Goal: Task Accomplishment & Management: Complete application form

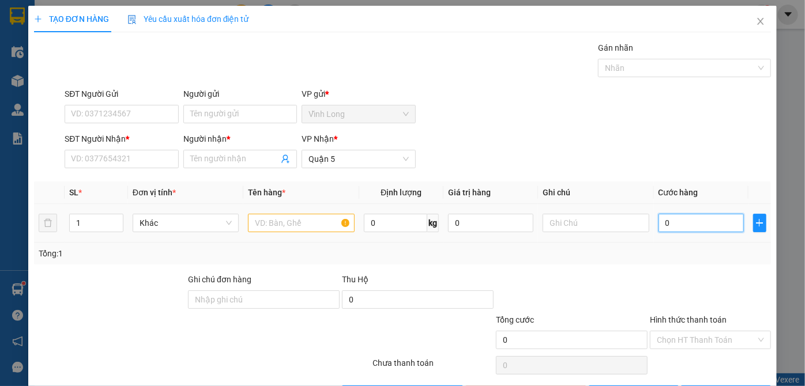
click at [688, 229] on input "0" at bounding box center [700, 223] width 85 height 18
type input "4"
type input "40"
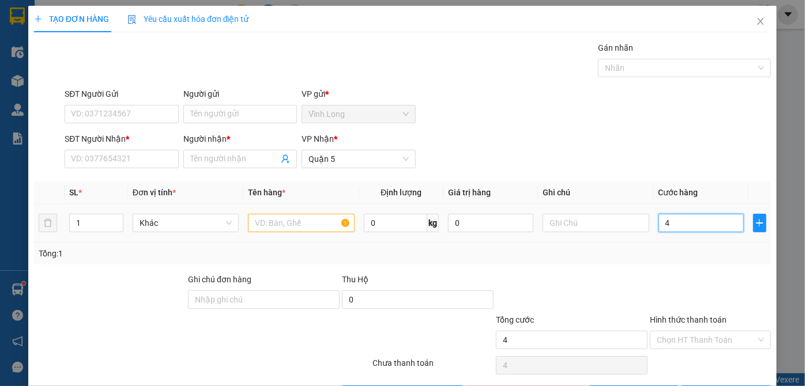
type input "40"
type input "40.000"
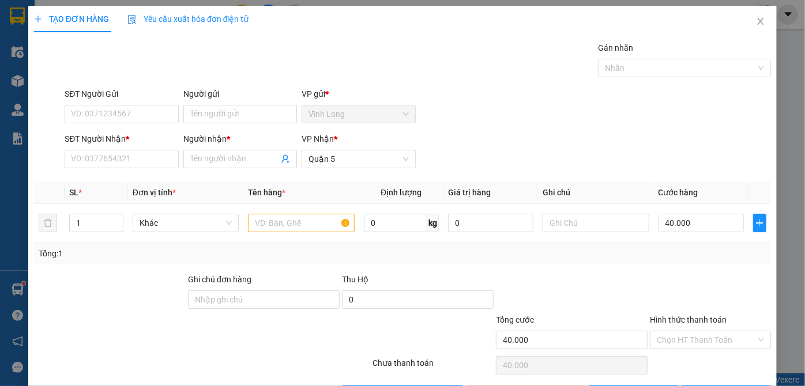
click at [687, 271] on div "Transit Pickup Surcharge Ids Transit Deliver Surcharge Ids Transit Deliver Surc…" at bounding box center [402, 223] width 737 height 363
click at [327, 222] on input "text" at bounding box center [301, 223] width 107 height 18
type input "l"
type input "gio"
drag, startPoint x: 253, startPoint y: 149, endPoint x: 254, endPoint y: 156, distance: 6.9
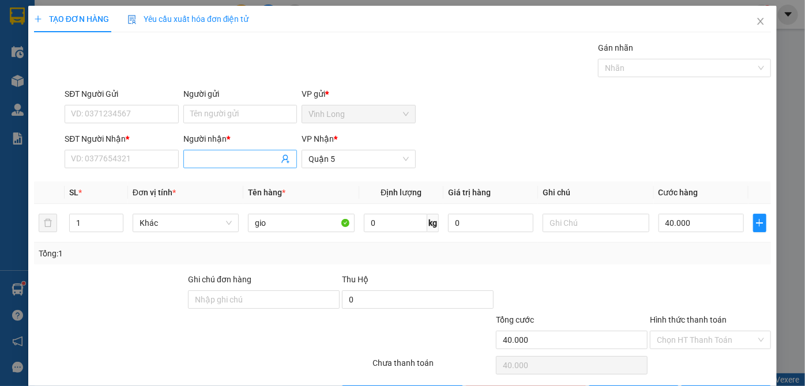
click at [253, 150] on span at bounding box center [240, 159] width 114 height 18
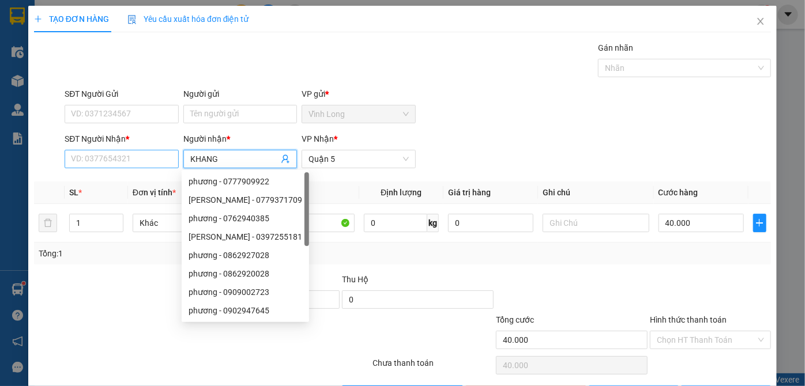
type input "KHANG"
click at [121, 159] on input "SĐT Người Nhận *" at bounding box center [122, 159] width 114 height 18
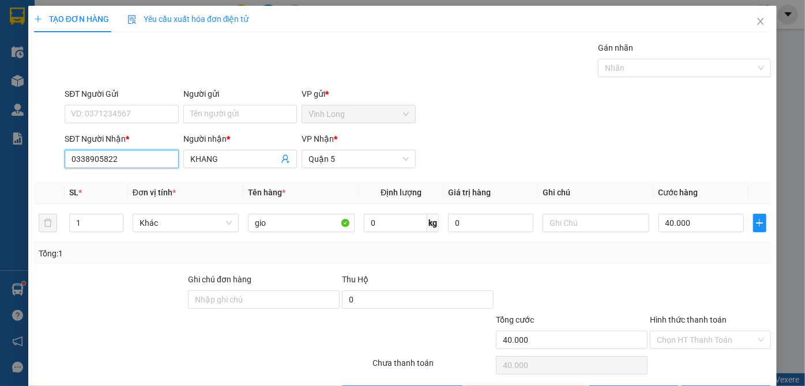
type input "0338905822"
click at [649, 286] on div at bounding box center [710, 293] width 123 height 40
click at [702, 225] on input "40.000" at bounding box center [700, 223] width 85 height 18
type input "0"
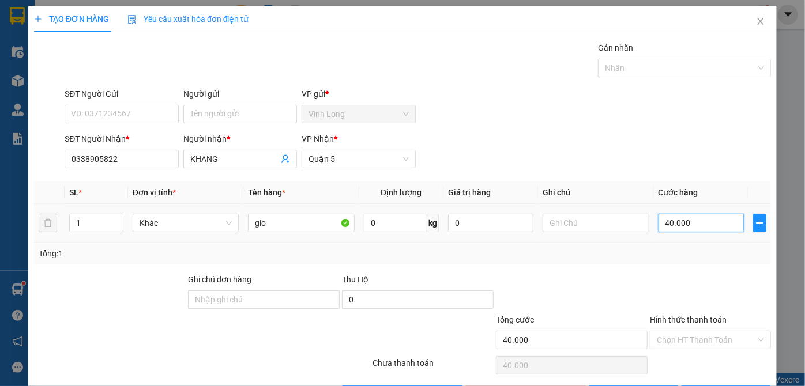
type input "0"
type input "05"
type input "5"
type input "050"
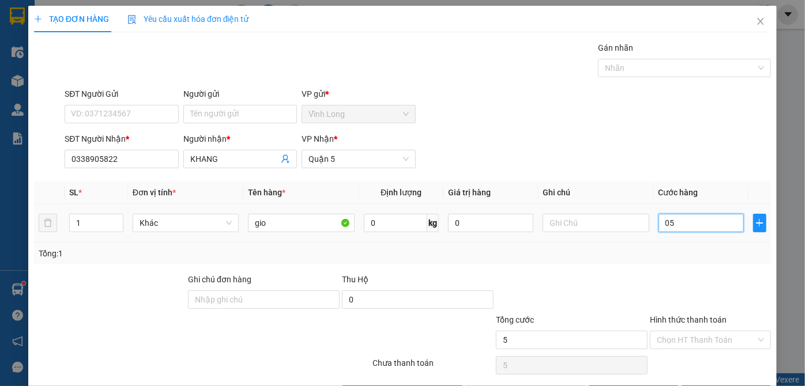
type input "50"
type input "50.000"
click at [699, 257] on div "Tổng: 1" at bounding box center [403, 253] width 728 height 13
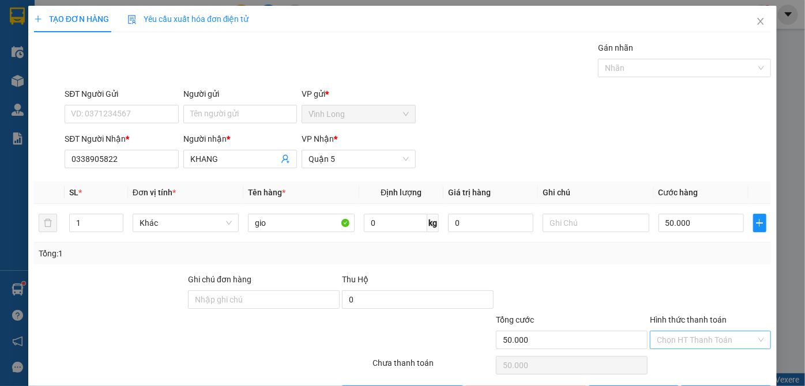
click at [688, 334] on input "Hình thức thanh toán" at bounding box center [706, 340] width 99 height 17
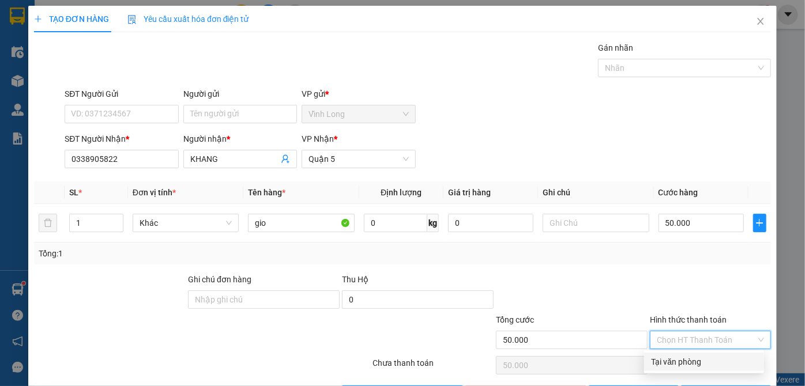
click at [683, 362] on div "Tại văn phòng" at bounding box center [704, 362] width 106 height 13
type input "0"
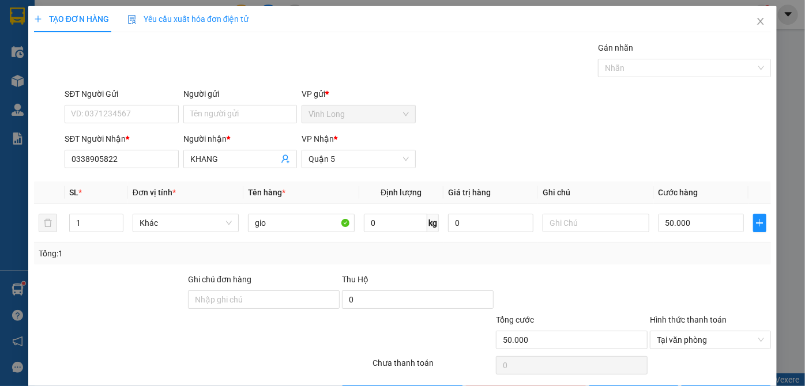
click at [721, 289] on div at bounding box center [710, 293] width 123 height 40
click at [300, 221] on input "gio" at bounding box center [301, 223] width 107 height 18
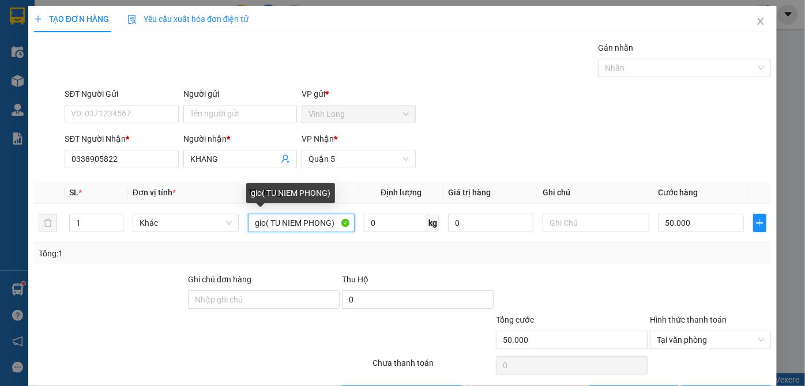
type input "gio( TU NIEM PHONG)"
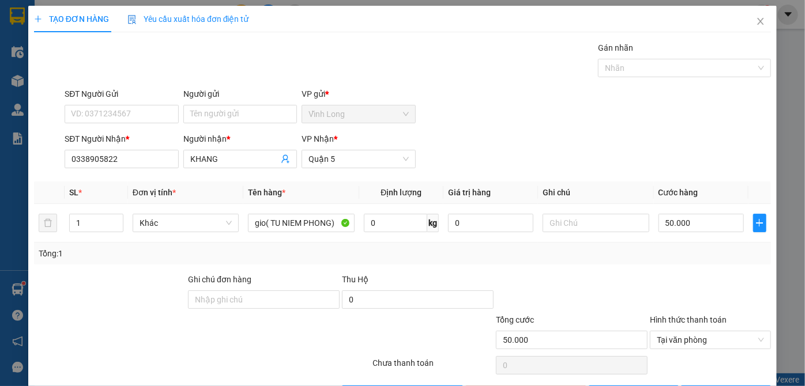
click at [310, 257] on div "Tổng: 1" at bounding box center [403, 253] width 728 height 13
click at [540, 263] on div "Tổng: 1" at bounding box center [402, 254] width 737 height 22
click at [706, 341] on span "Tại văn phòng" at bounding box center [710, 340] width 107 height 17
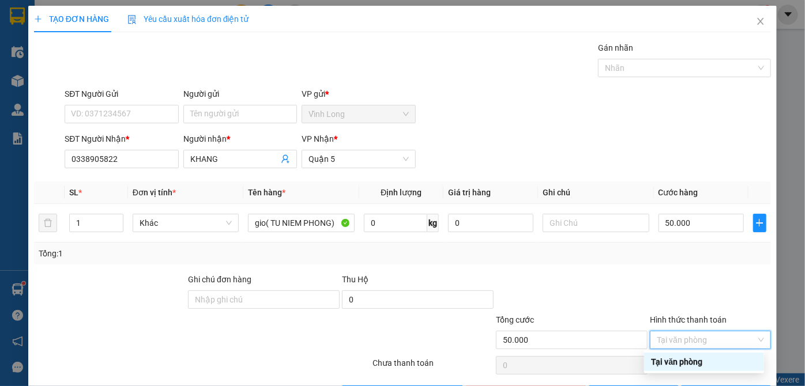
click at [701, 364] on div "Tại văn phòng" at bounding box center [704, 362] width 106 height 13
click at [711, 293] on div at bounding box center [710, 293] width 123 height 40
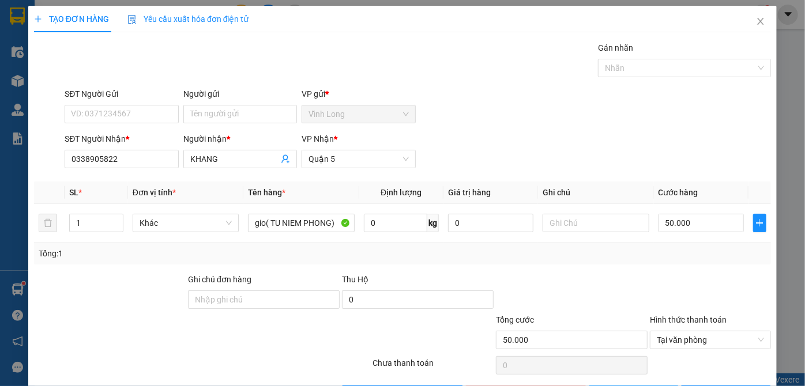
scroll to position [39, 0]
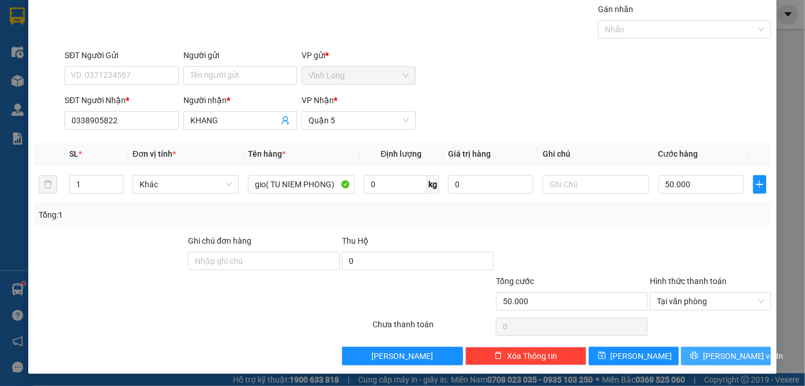
click at [718, 358] on span "[PERSON_NAME] và In" at bounding box center [743, 356] width 81 height 13
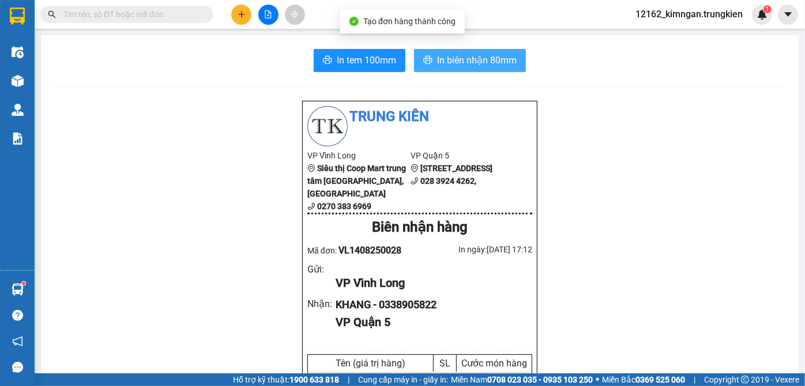
click at [501, 62] on span "In biên nhận 80mm" at bounding box center [477, 60] width 80 height 14
click at [474, 60] on span "In biên nhận 80mm" at bounding box center [477, 60] width 80 height 14
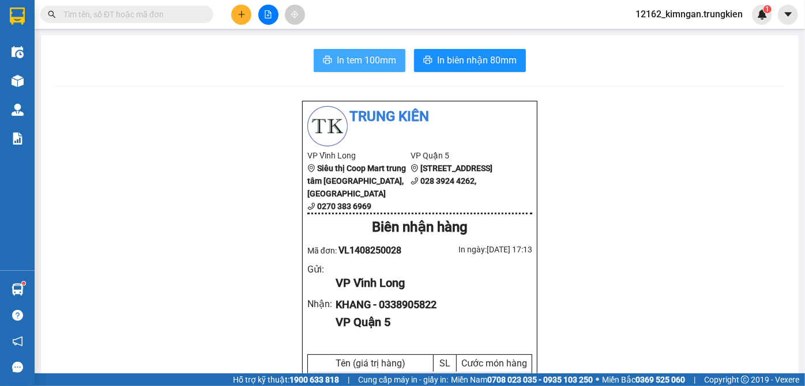
click at [376, 62] on span "In tem 100mm" at bounding box center [366, 60] width 59 height 14
click at [91, 20] on input "text" at bounding box center [131, 14] width 136 height 13
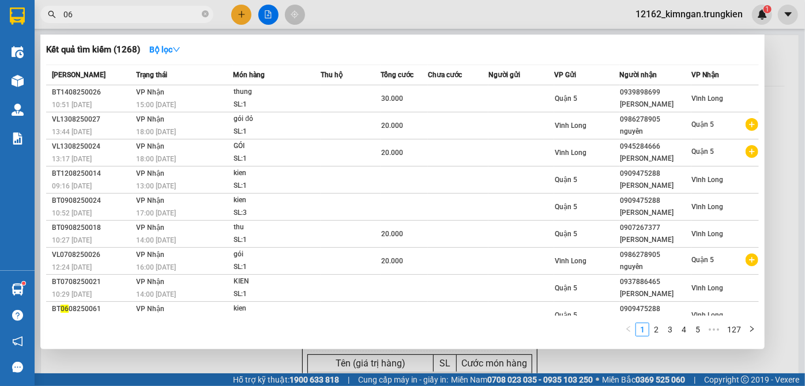
type input "065"
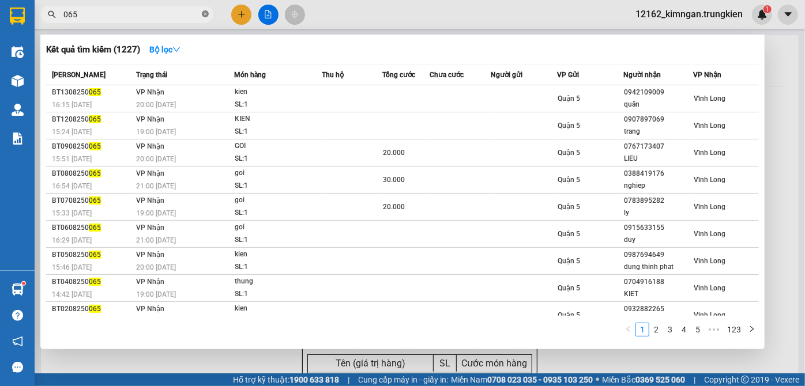
click at [203, 16] on icon "close-circle" at bounding box center [205, 13] width 7 height 7
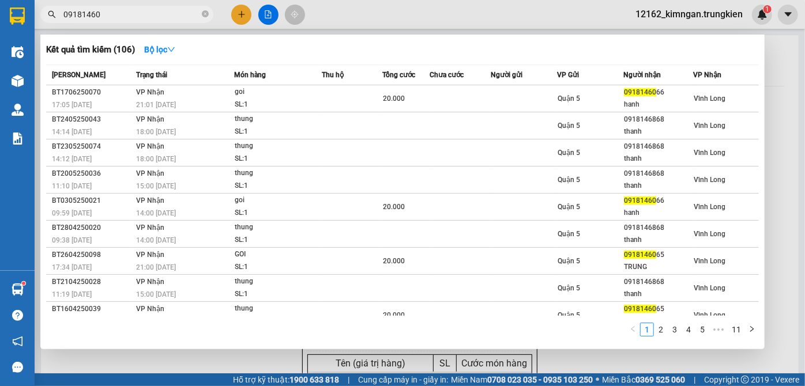
type input "091814606"
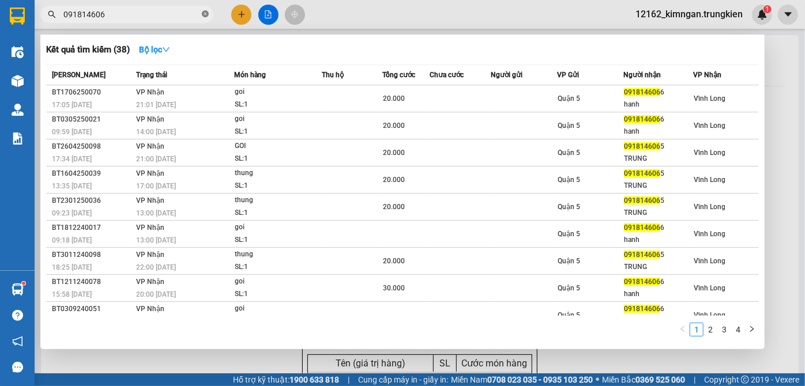
click at [204, 11] on icon "close-circle" at bounding box center [205, 13] width 7 height 7
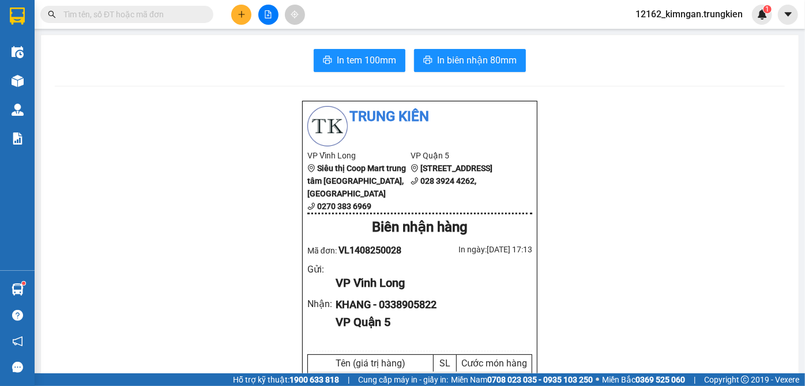
click at [204, 11] on span at bounding box center [205, 14] width 7 height 13
click at [153, 20] on input "text" at bounding box center [131, 14] width 136 height 13
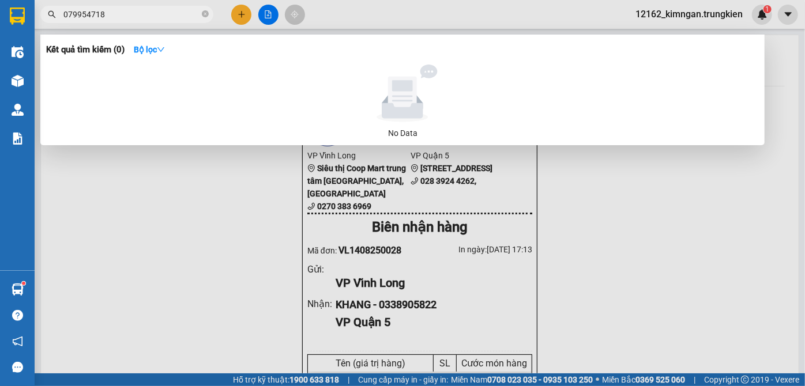
type input "0799547181"
click at [206, 13] on icon "close-circle" at bounding box center [205, 13] width 7 height 7
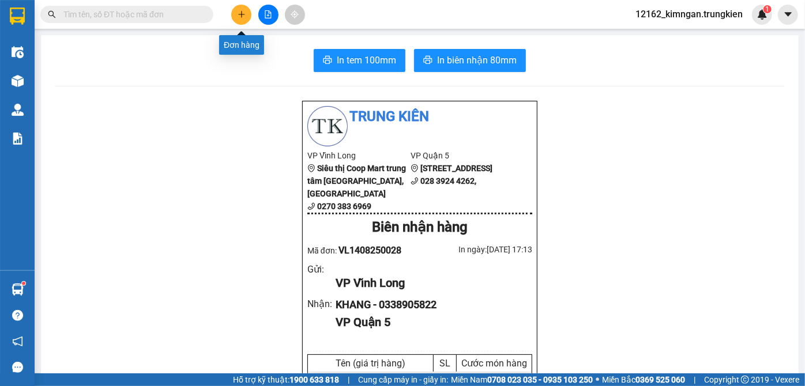
click at [238, 11] on icon "plus" at bounding box center [242, 14] width 8 height 8
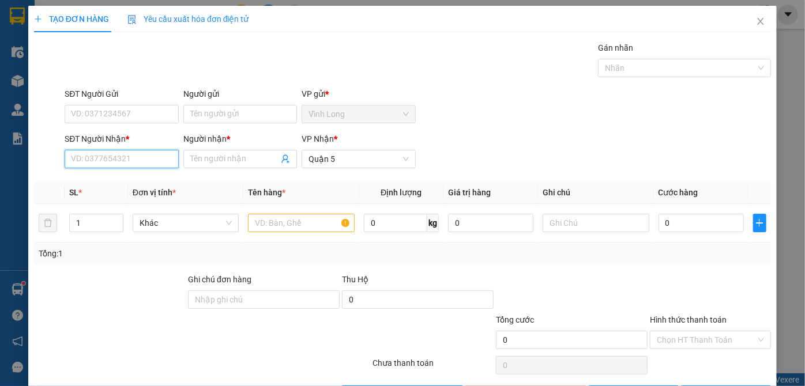
click at [140, 153] on input "SĐT Người Nhận *" at bounding box center [122, 159] width 114 height 18
type input "0908685628"
click at [240, 158] on input "Người nhận *" at bounding box center [234, 159] width 88 height 13
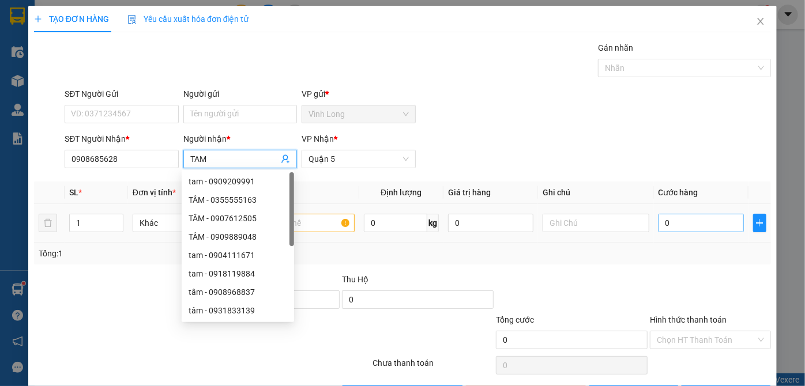
type input "TAM"
click at [705, 225] on input "0" at bounding box center [700, 223] width 85 height 18
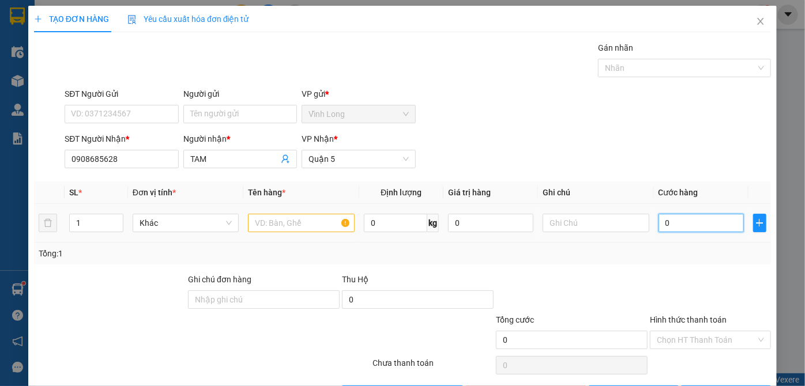
type input "5"
type input "50"
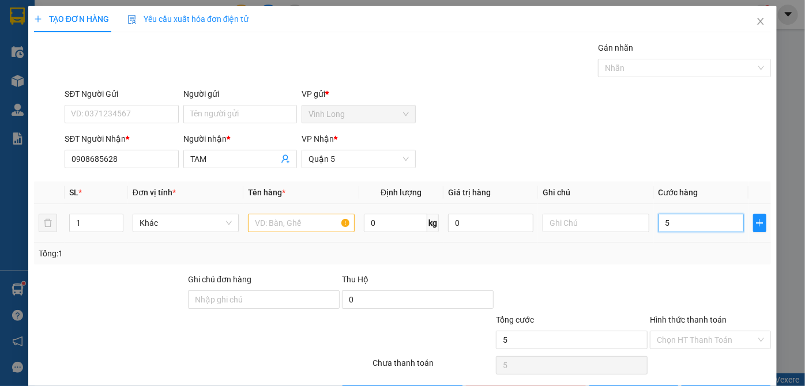
type input "50"
type input "50.000"
click at [315, 229] on input "text" at bounding box center [301, 223] width 107 height 18
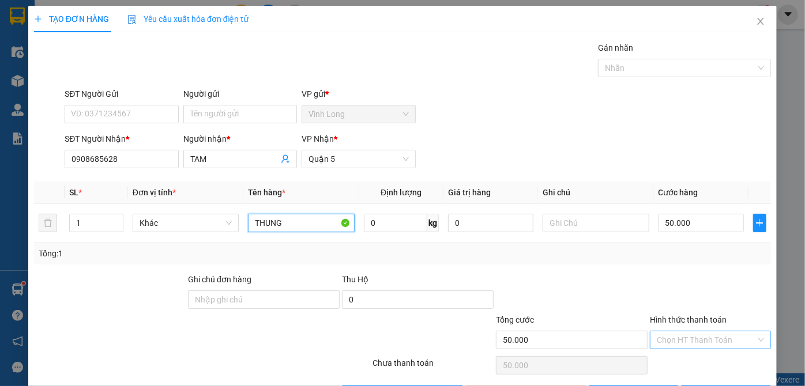
type input "THUNG"
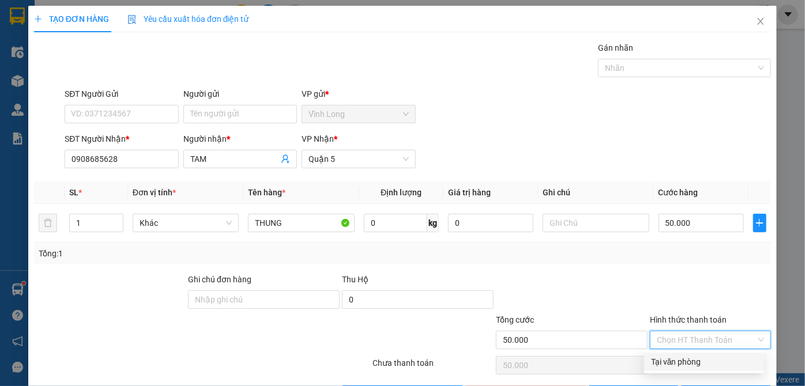
drag, startPoint x: 743, startPoint y: 340, endPoint x: 716, endPoint y: 354, distance: 30.2
click at [739, 340] on input "Hình thức thanh toán" at bounding box center [706, 340] width 99 height 17
click at [714, 357] on div "Tại văn phòng" at bounding box center [704, 362] width 106 height 13
type input "0"
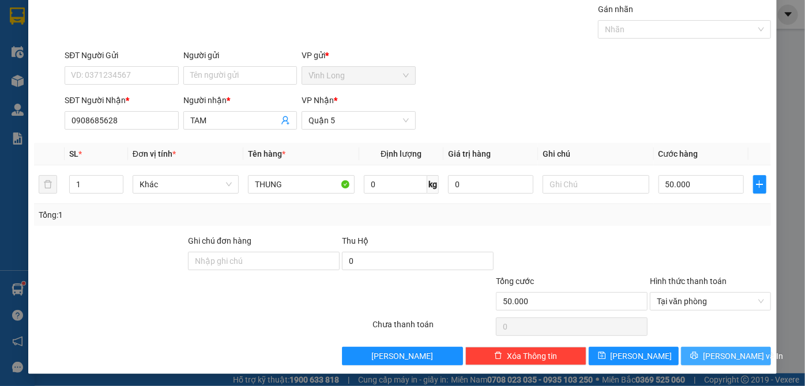
click at [714, 356] on span "[PERSON_NAME] và In" at bounding box center [743, 356] width 81 height 13
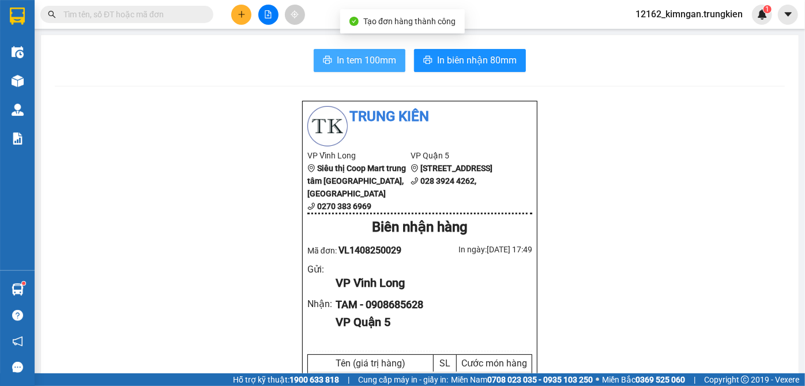
click at [340, 58] on span "In tem 100mm" at bounding box center [366, 60] width 59 height 14
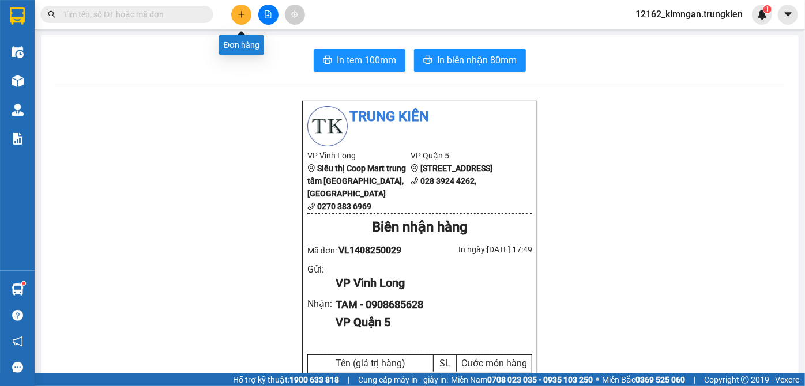
click at [247, 11] on button at bounding box center [241, 15] width 20 height 20
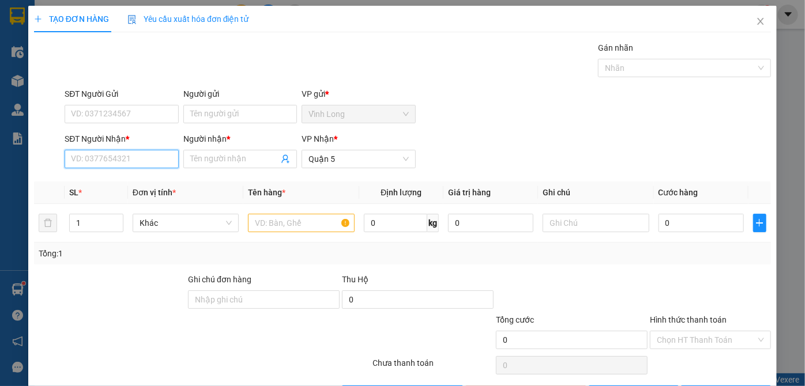
click at [135, 161] on input "SĐT Người Nhận *" at bounding box center [122, 159] width 114 height 18
click at [155, 157] on input "001" at bounding box center [122, 159] width 114 height 18
type input "0"
click at [242, 159] on input "Người nhận *" at bounding box center [234, 159] width 88 height 13
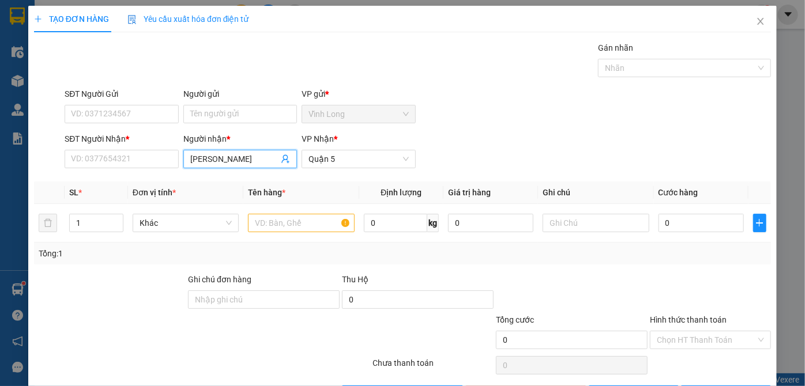
type input "HOANG COOP"
drag, startPoint x: 242, startPoint y: 159, endPoint x: 120, endPoint y: 164, distance: 121.8
click at [120, 164] on div "SĐT Người Nhận * VD: 0377654321 Người nhận * HOANG COOP HOANG COOP VP Nhận * [G…" at bounding box center [417, 153] width 711 height 40
type input "."
click at [92, 159] on input "SĐT Người Nhận *" at bounding box center [122, 159] width 114 height 18
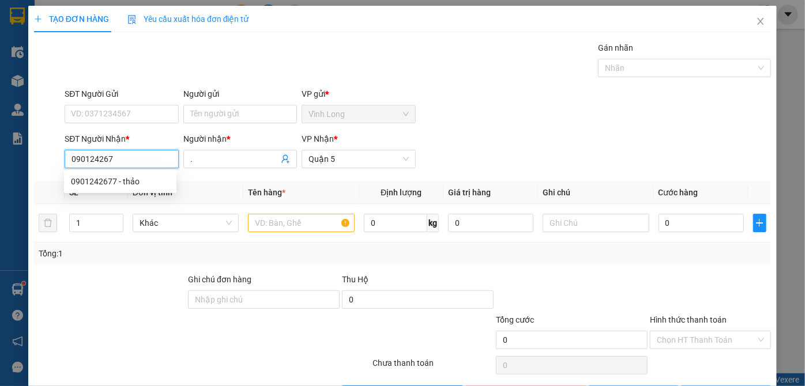
type input "0901242677"
click at [123, 186] on div "0901242677 - thảo" at bounding box center [120, 181] width 99 height 13
type input "thảo"
type input "30.000"
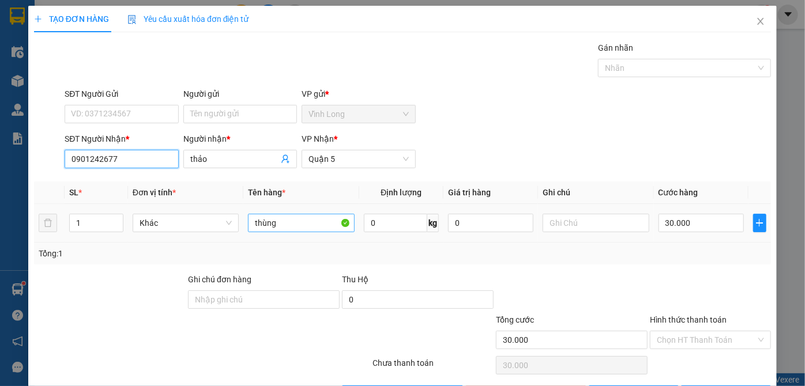
type input "0901242677"
drag, startPoint x: 302, startPoint y: 223, endPoint x: 212, endPoint y: 235, distance: 90.8
click at [218, 227] on tr "1 Khác thùng 0 kg 0 30.000" at bounding box center [402, 223] width 737 height 39
type input "PHONG BI"
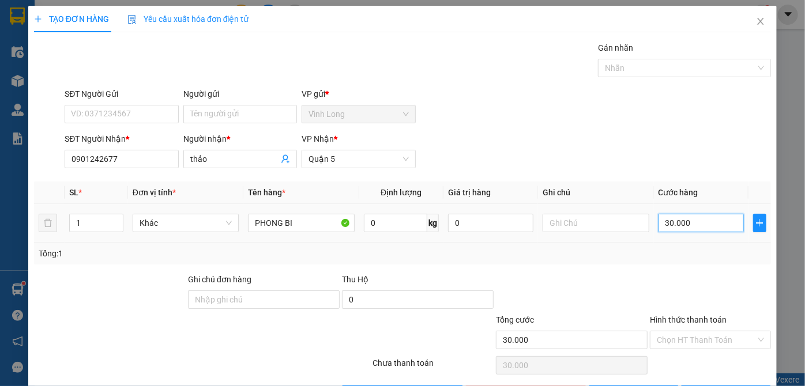
click at [692, 223] on input "30.000" at bounding box center [700, 223] width 85 height 18
type input "2"
type input "20"
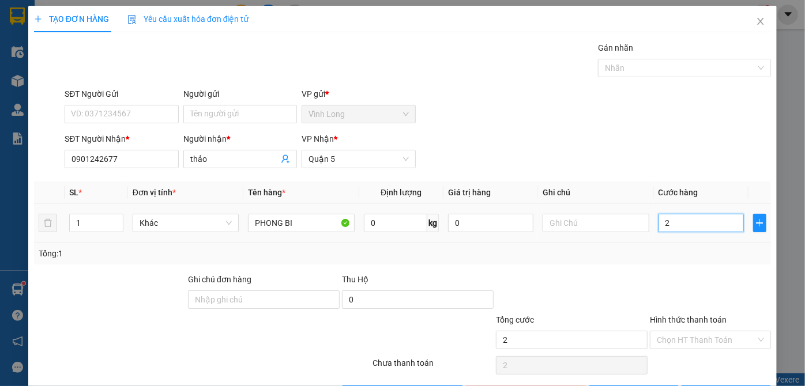
type input "20"
type input "20.000"
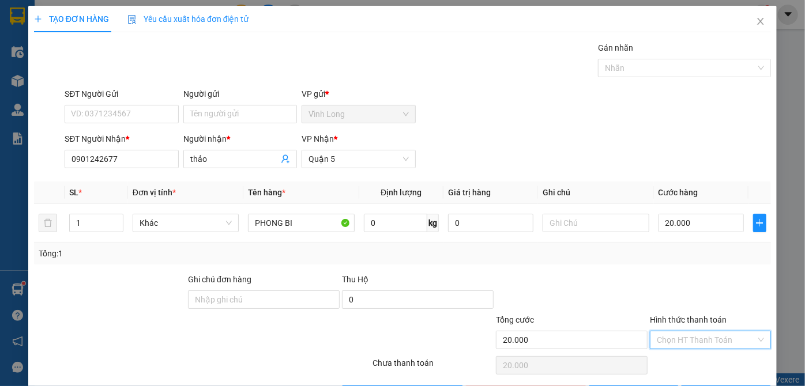
click at [707, 345] on input "Hình thức thanh toán" at bounding box center [706, 340] width 99 height 17
click at [697, 362] on div "Tại văn phòng" at bounding box center [704, 362] width 106 height 13
type input "0"
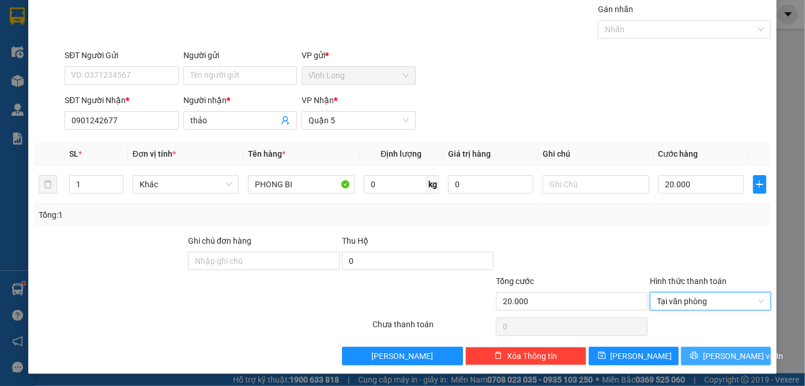
click at [696, 352] on icon "printer" at bounding box center [694, 356] width 8 height 8
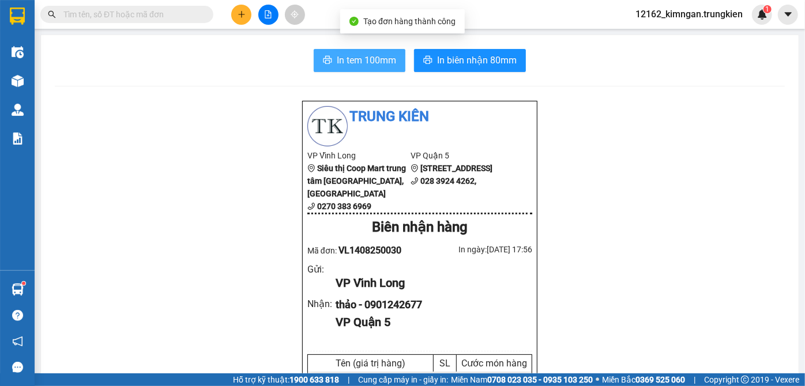
click at [367, 66] on span "In tem 100mm" at bounding box center [366, 60] width 59 height 14
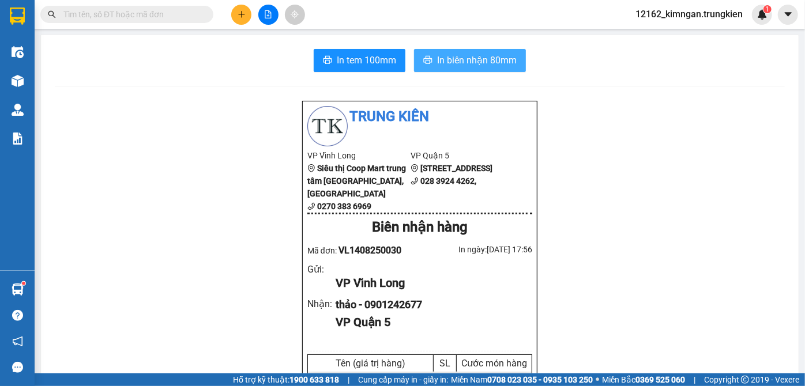
click at [492, 62] on span "In biên nhận 80mm" at bounding box center [477, 60] width 80 height 14
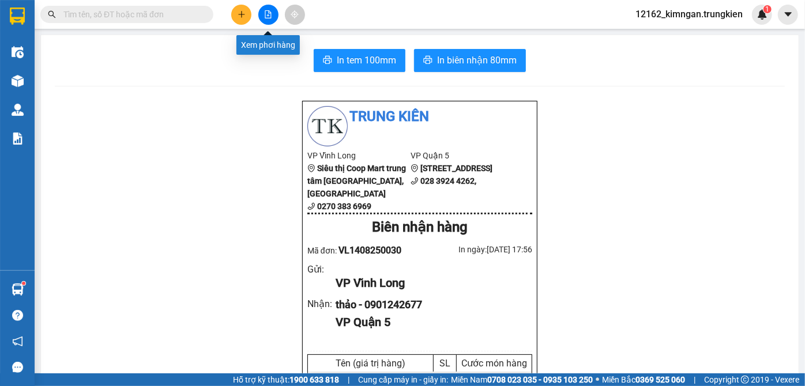
click at [268, 18] on button at bounding box center [268, 15] width 20 height 20
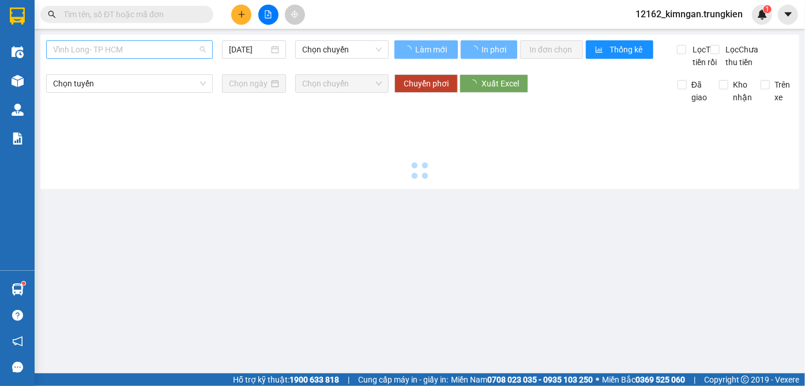
click at [178, 46] on span "Vĩnh Long- TP HCM" at bounding box center [129, 49] width 153 height 17
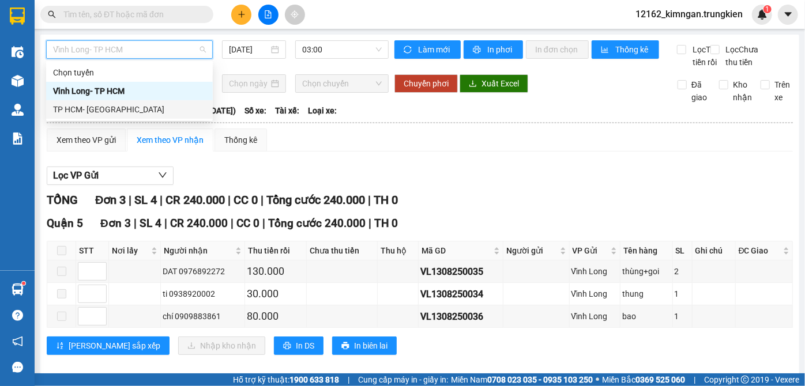
click at [123, 112] on div "TP HCM- [GEOGRAPHIC_DATA]" at bounding box center [129, 109] width 153 height 13
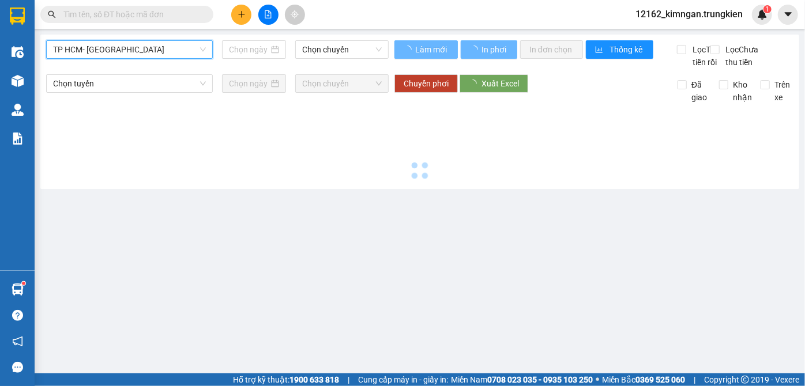
type input "[DATE]"
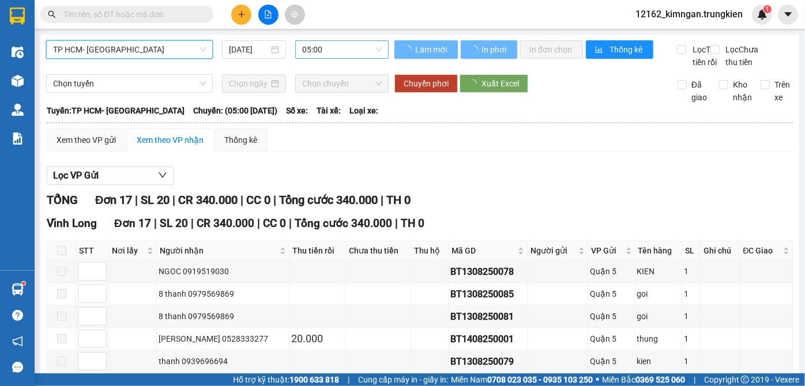
click at [318, 50] on span "05:00" at bounding box center [342, 49] width 80 height 17
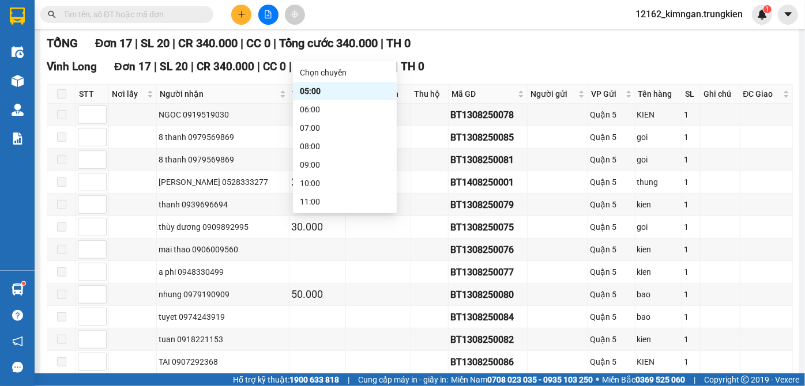
scroll to position [148, 0]
click at [328, 129] on div "15:00" at bounding box center [345, 128] width 90 height 13
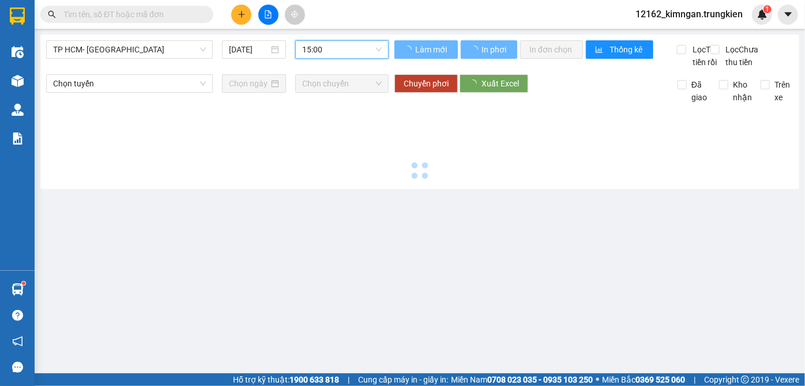
scroll to position [0, 0]
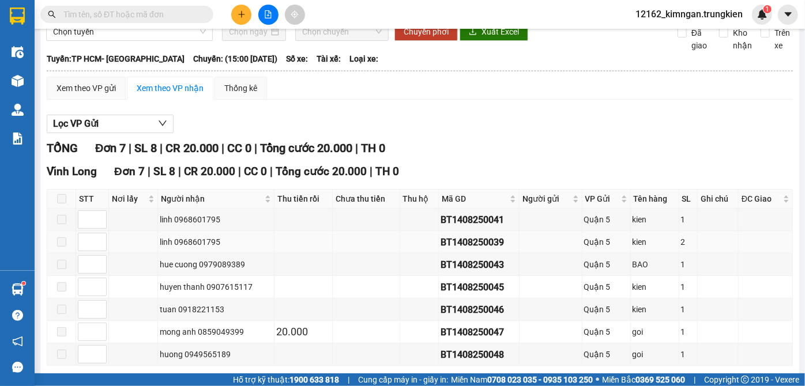
scroll to position [104, 0]
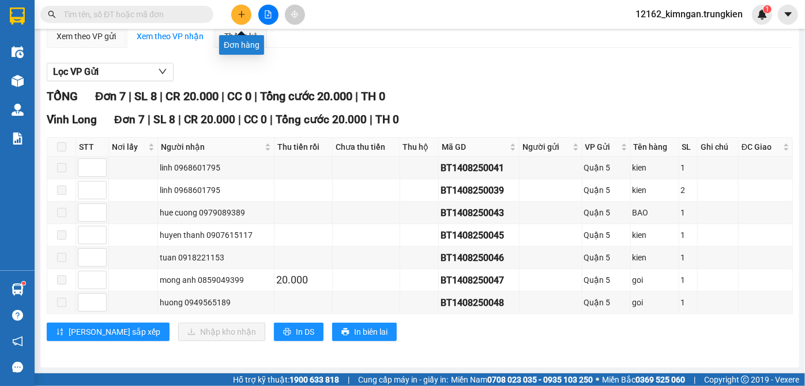
click at [238, 11] on icon "plus" at bounding box center [242, 14] width 8 height 8
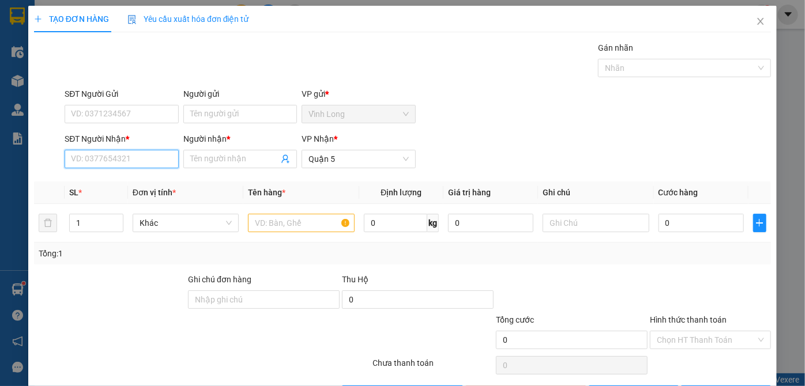
click at [154, 159] on input "SĐT Người Nhận *" at bounding box center [122, 159] width 114 height 18
click at [116, 185] on div "0948478787 - tuyền" at bounding box center [120, 181] width 99 height 13
type input "0948478787"
type input "tuyền"
type input "50.000"
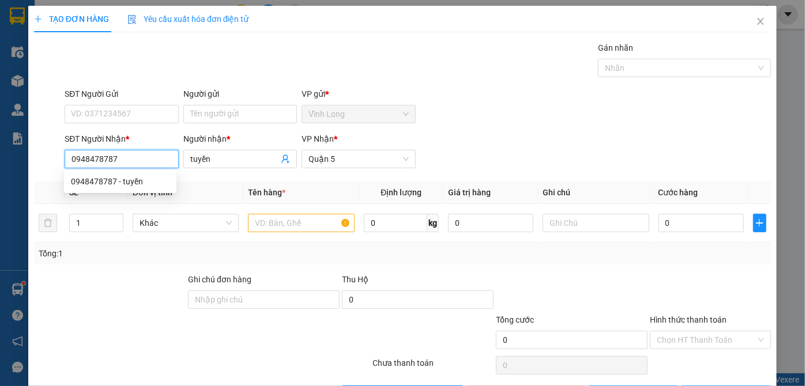
type input "50.000"
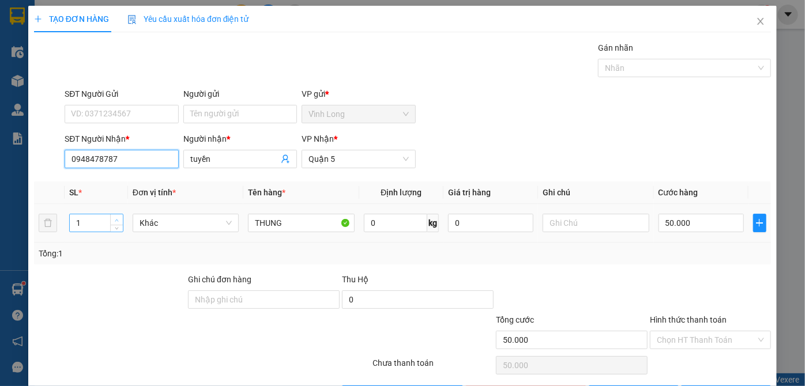
type input "0948478787"
type input "2"
click at [115, 219] on icon "up" at bounding box center [117, 221] width 4 height 4
click at [679, 226] on input "50.000" at bounding box center [700, 223] width 85 height 18
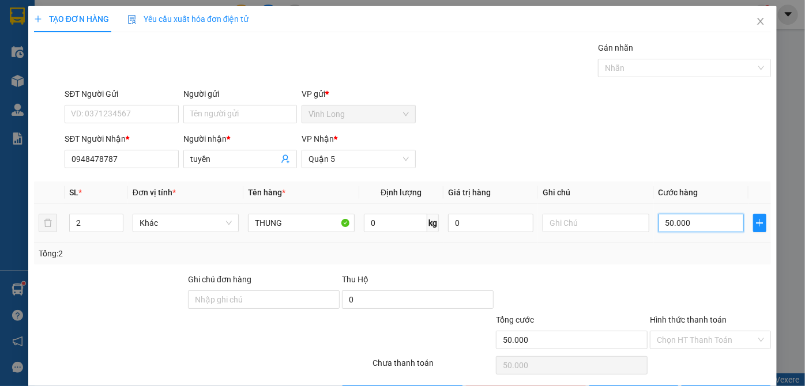
type input "1"
type input "10"
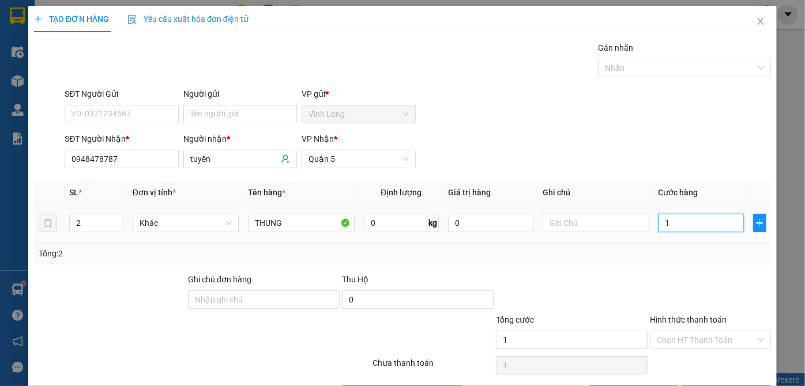
type input "10"
type input "100"
type input "100.000"
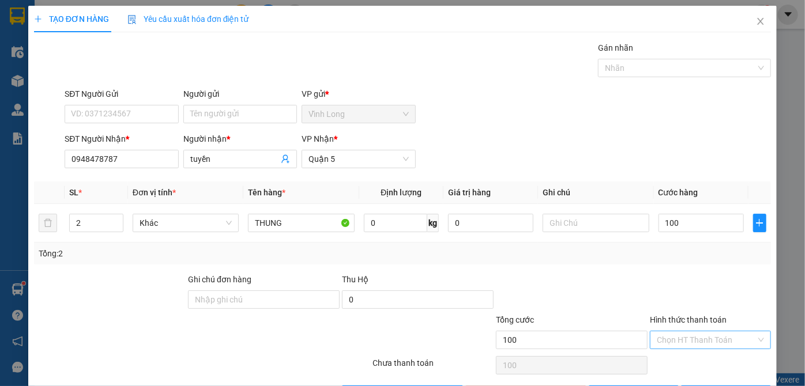
type input "100.000"
click at [695, 340] on input "Hình thức thanh toán" at bounding box center [706, 340] width 99 height 17
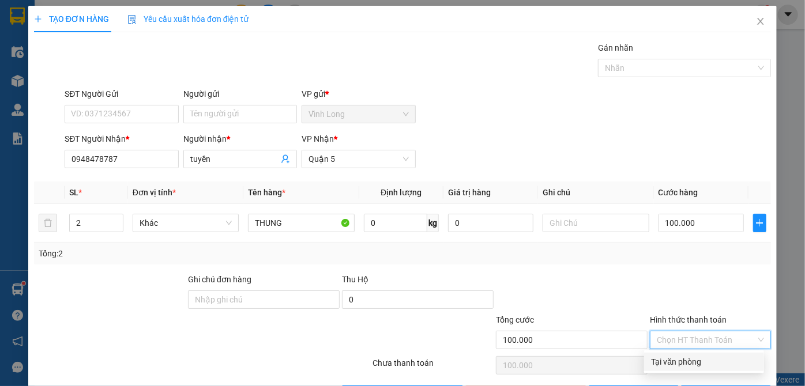
click at [692, 359] on div "Tại văn phòng" at bounding box center [704, 362] width 106 height 13
type input "0"
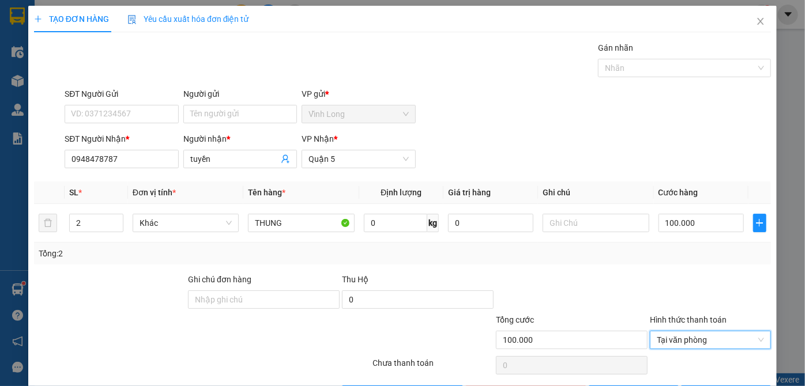
scroll to position [39, 0]
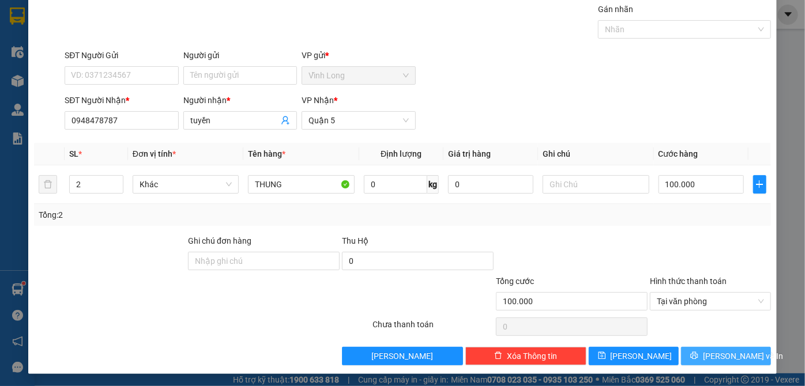
click at [695, 357] on button "[PERSON_NAME] và In" at bounding box center [726, 356] width 90 height 18
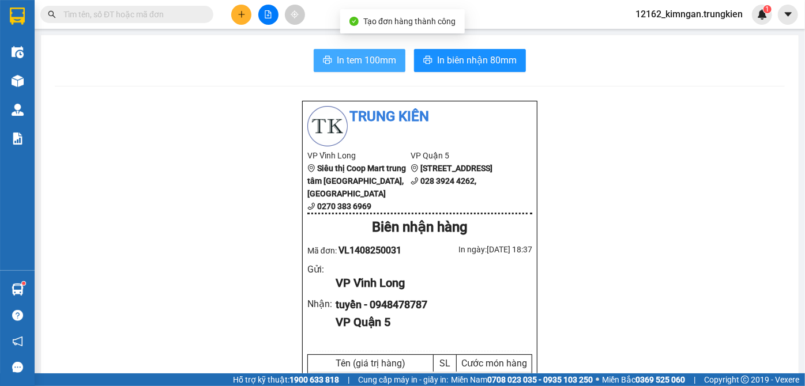
click at [356, 66] on span "In tem 100mm" at bounding box center [366, 60] width 59 height 14
click at [362, 60] on span "In tem 100mm" at bounding box center [366, 60] width 59 height 14
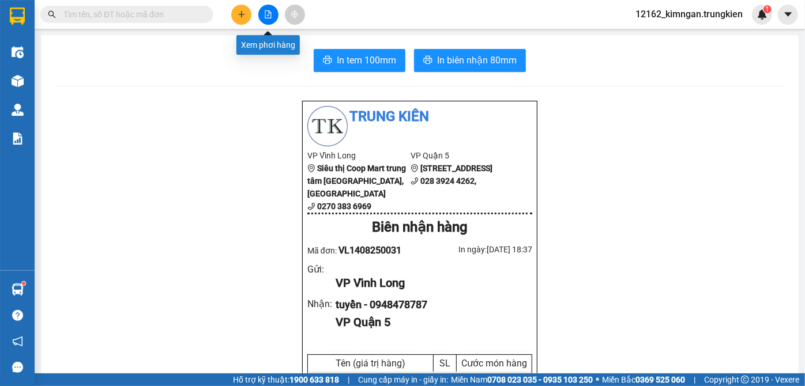
click at [270, 12] on button at bounding box center [268, 15] width 20 height 20
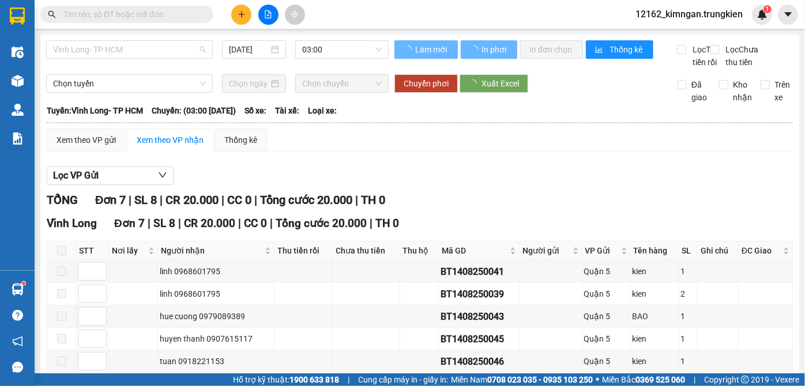
drag, startPoint x: 114, startPoint y: 51, endPoint x: 107, endPoint y: 63, distance: 13.7
click at [114, 51] on span "Vĩnh Long- TP HCM" at bounding box center [129, 49] width 153 height 17
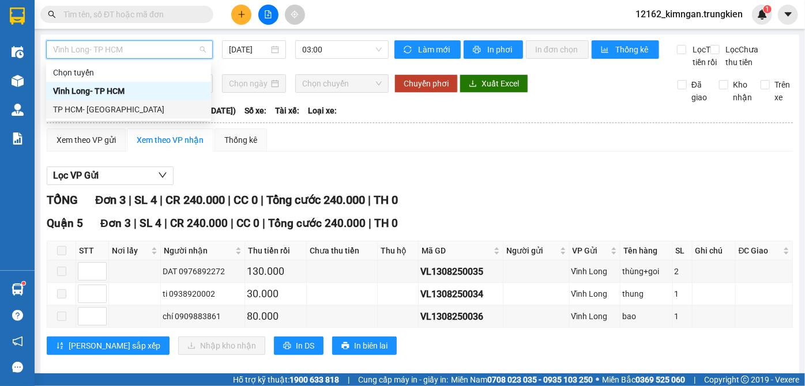
click at [96, 108] on div "TP HCM- [GEOGRAPHIC_DATA]" at bounding box center [128, 109] width 151 height 13
type input "[DATE]"
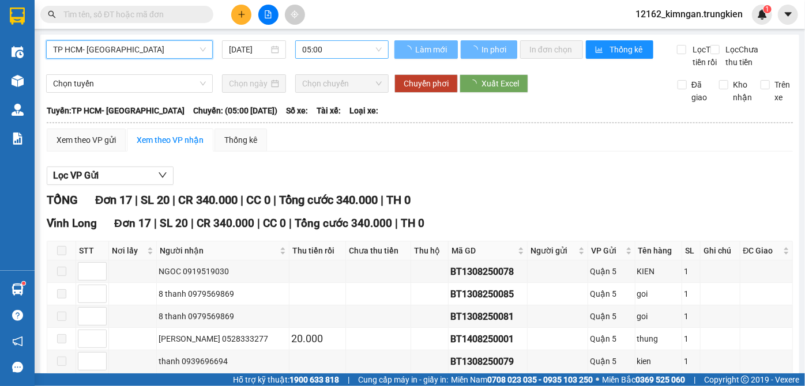
click at [345, 55] on span "05:00" at bounding box center [342, 49] width 80 height 17
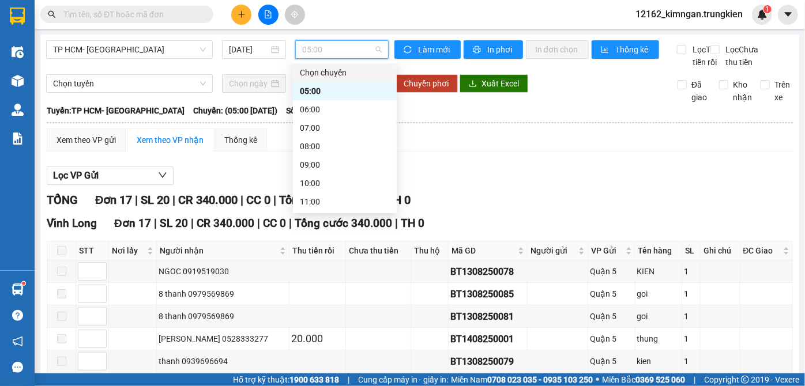
scroll to position [148, 0]
click at [312, 126] on div "15:00" at bounding box center [345, 128] width 90 height 13
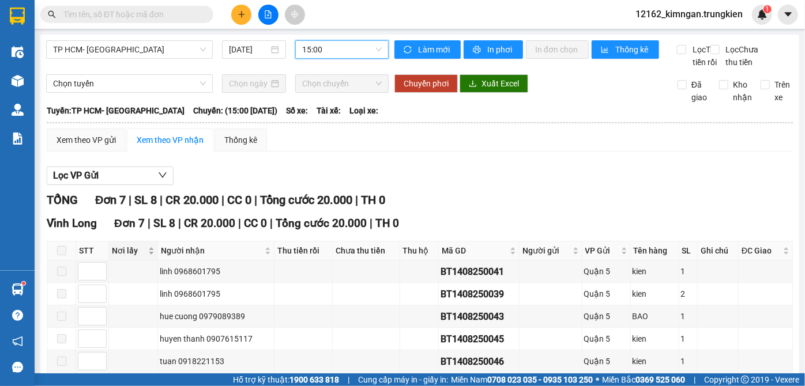
scroll to position [125, 0]
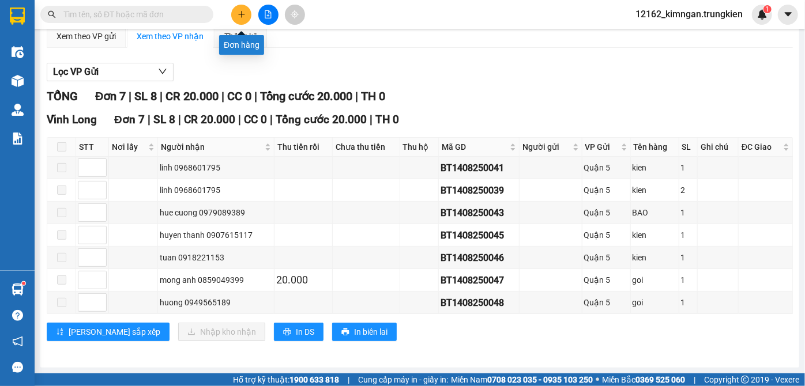
click at [240, 12] on icon "plus" at bounding box center [242, 14] width 8 height 8
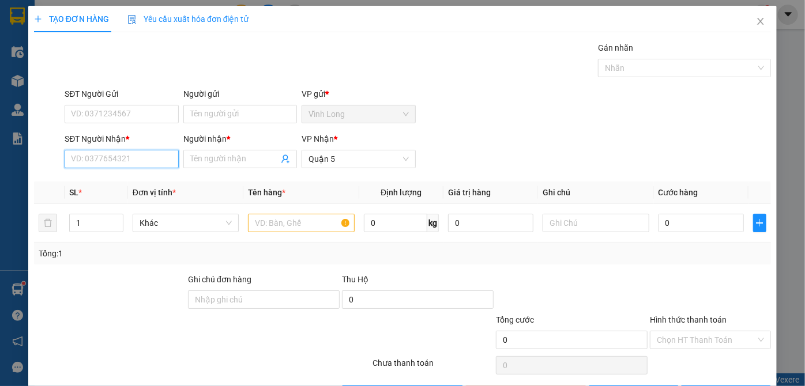
click at [157, 159] on input "SĐT Người Nhận *" at bounding box center [122, 159] width 114 height 18
click at [250, 162] on input "Người nhận *" at bounding box center [234, 159] width 88 height 13
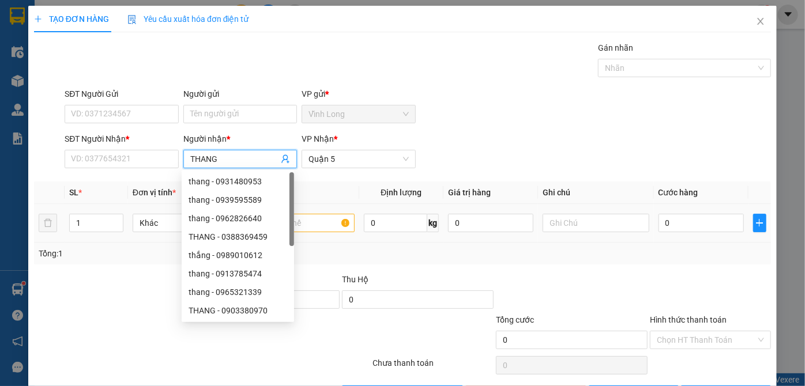
type input "THANG"
click at [314, 221] on input "text" at bounding box center [301, 223] width 107 height 18
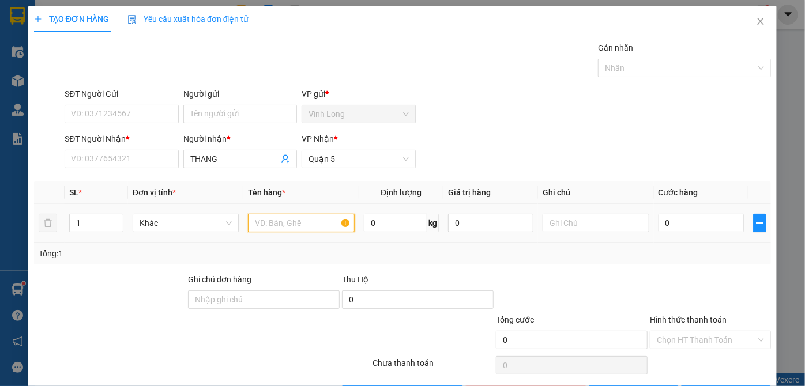
click at [314, 221] on input "text" at bounding box center [301, 223] width 107 height 18
type input "KIEN"
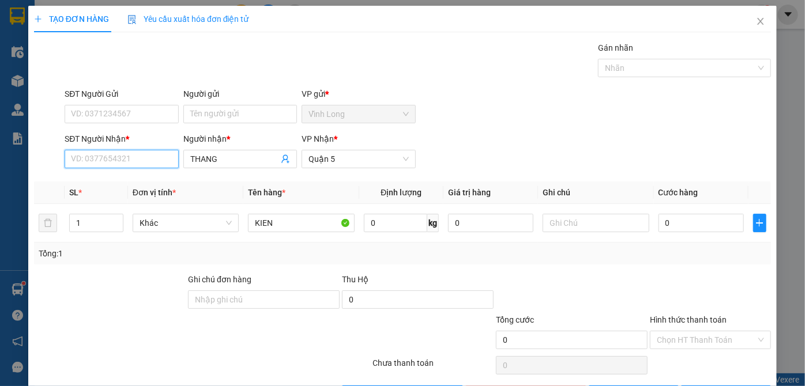
click at [131, 152] on input "SĐT Người Nhận *" at bounding box center [122, 159] width 114 height 18
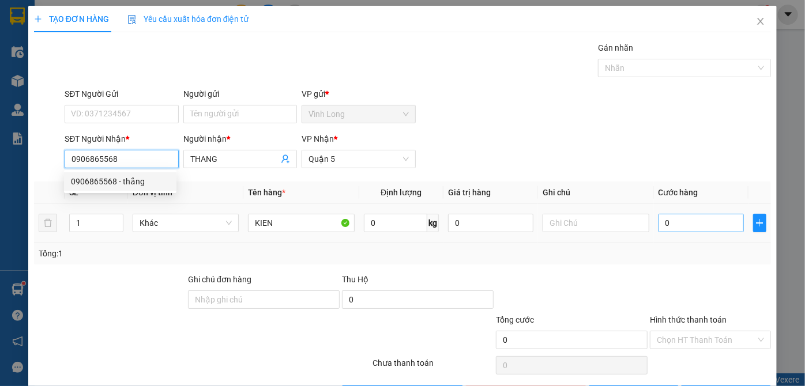
type input "0906865568"
click at [684, 221] on input "0" at bounding box center [700, 223] width 85 height 18
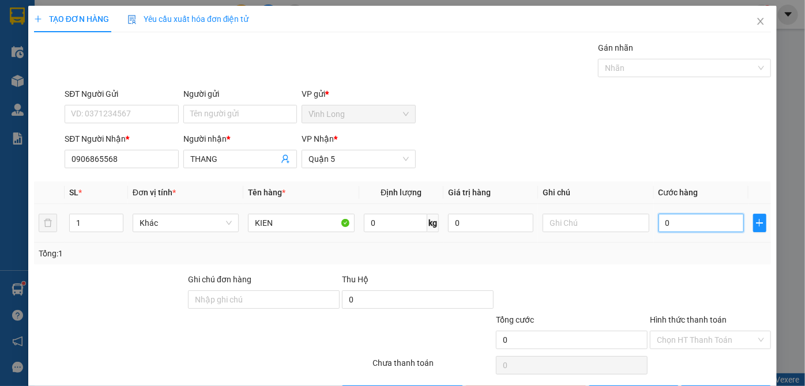
type input "7"
type input "70"
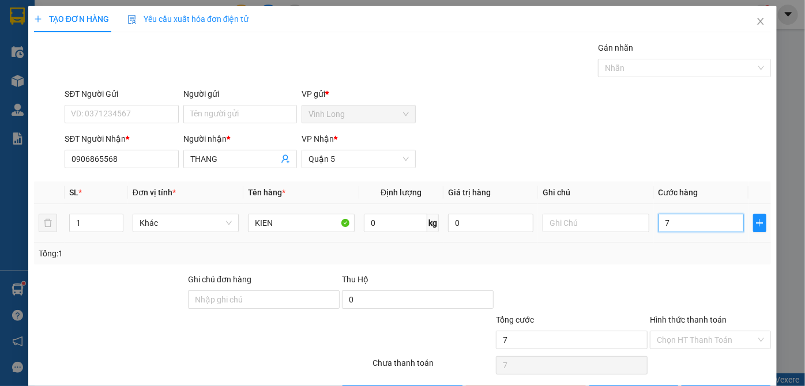
type input "70"
type input "70.000"
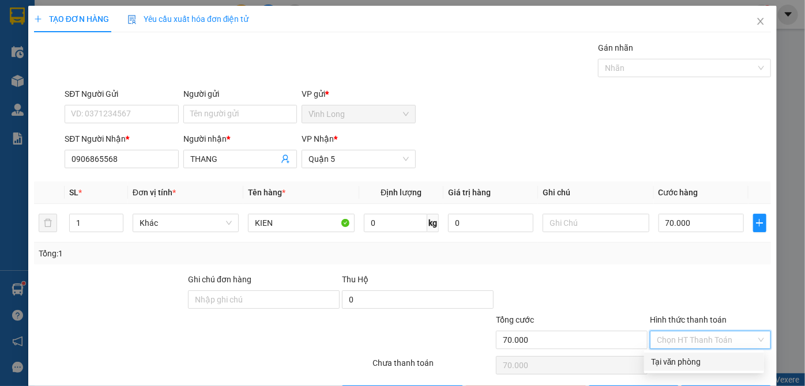
drag, startPoint x: 693, startPoint y: 343, endPoint x: 697, endPoint y: 363, distance: 20.6
click at [694, 346] on input "Hình thức thanh toán" at bounding box center [706, 340] width 99 height 17
click at [696, 365] on div "Tại văn phòng" at bounding box center [704, 362] width 106 height 13
type input "0"
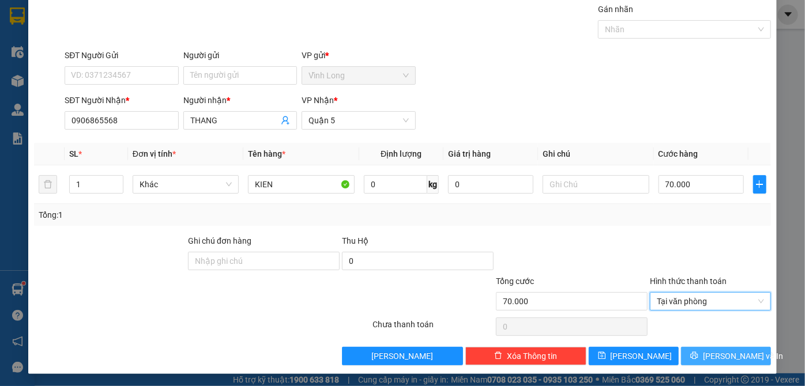
click at [698, 353] on icon "printer" at bounding box center [694, 356] width 8 height 8
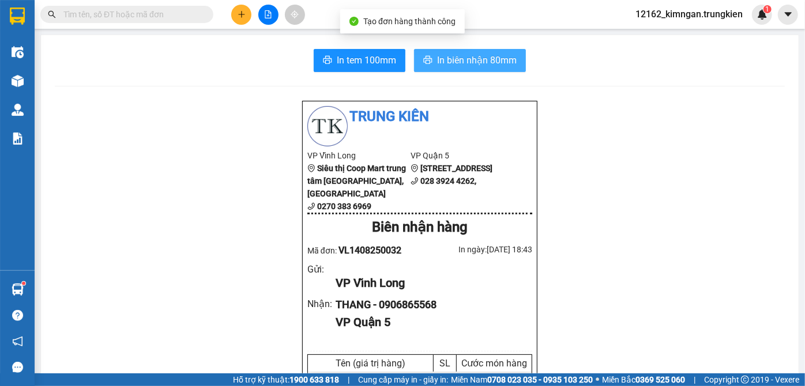
click at [460, 56] on span "In biên nhận 80mm" at bounding box center [477, 60] width 80 height 14
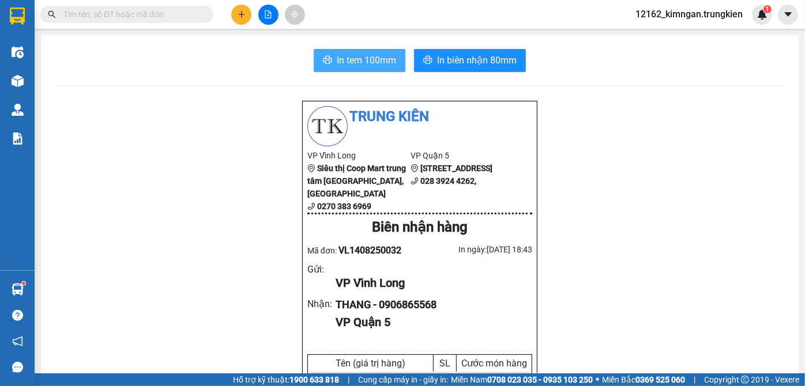
click at [382, 63] on span "In tem 100mm" at bounding box center [366, 60] width 59 height 14
click at [246, 17] on button at bounding box center [241, 15] width 20 height 20
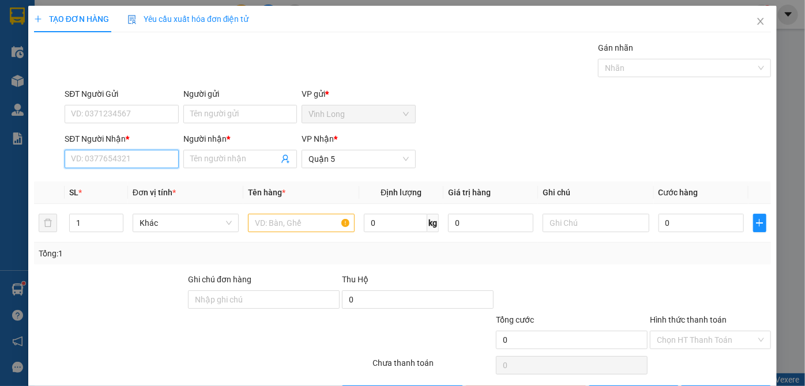
click at [93, 161] on input "SĐT Người Nhận *" at bounding box center [122, 159] width 114 height 18
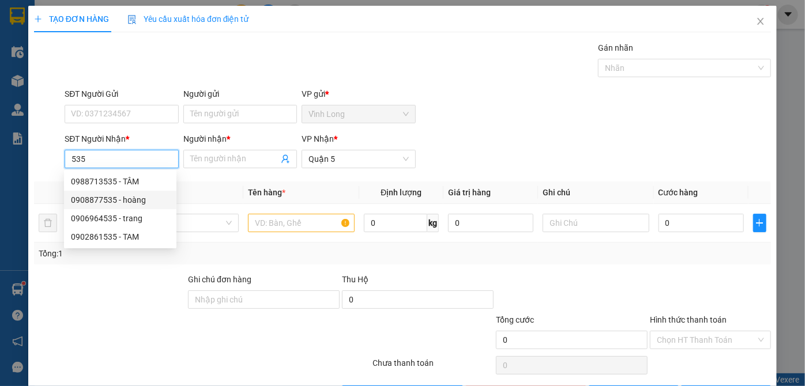
click at [144, 198] on div "0908877535 - hoàng" at bounding box center [120, 200] width 99 height 13
type input "0908877535"
type input "hoàng"
type input "20.000"
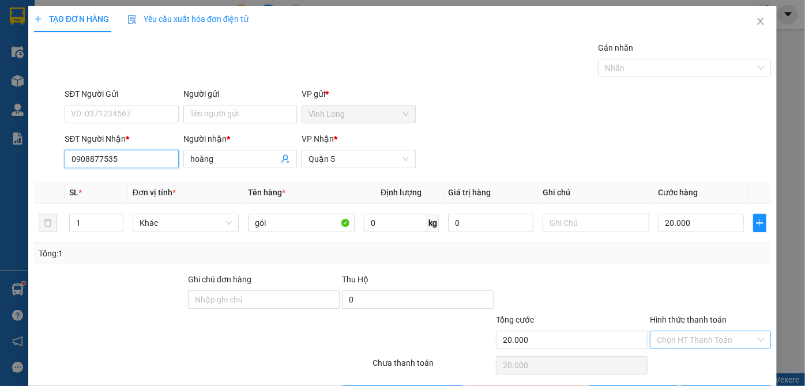
type input "0908877535"
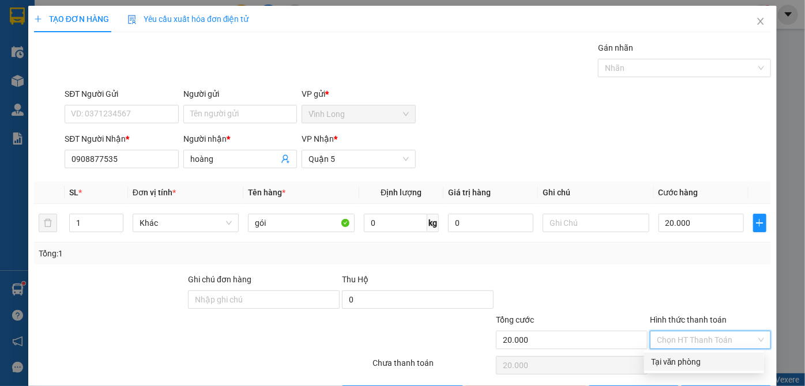
drag, startPoint x: 687, startPoint y: 340, endPoint x: 683, endPoint y: 348, distance: 8.5
click at [684, 345] on input "Hình thức thanh toán" at bounding box center [706, 340] width 99 height 17
click at [681, 362] on div "Tại văn phòng" at bounding box center [704, 362] width 106 height 13
type input "0"
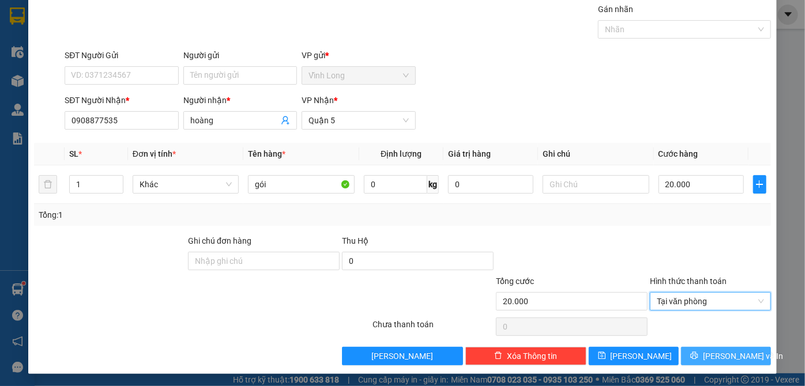
click at [701, 348] on button "[PERSON_NAME] và In" at bounding box center [726, 356] width 90 height 18
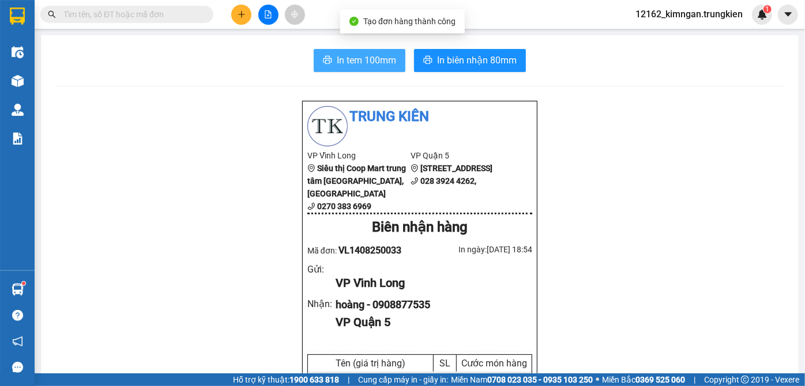
click at [381, 59] on span "In tem 100mm" at bounding box center [366, 60] width 59 height 14
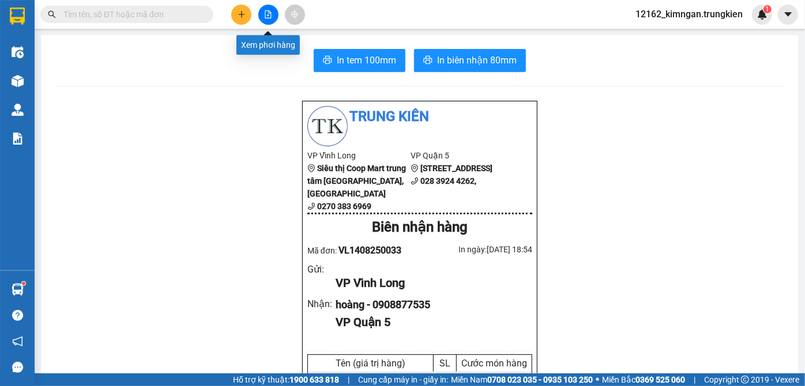
click at [270, 14] on icon "file-add" at bounding box center [268, 14] width 8 height 8
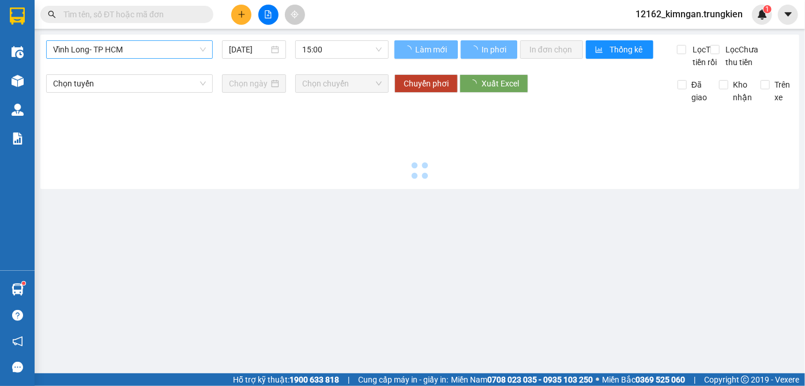
click at [140, 57] on span "Vĩnh Long- TP HCM" at bounding box center [129, 49] width 153 height 17
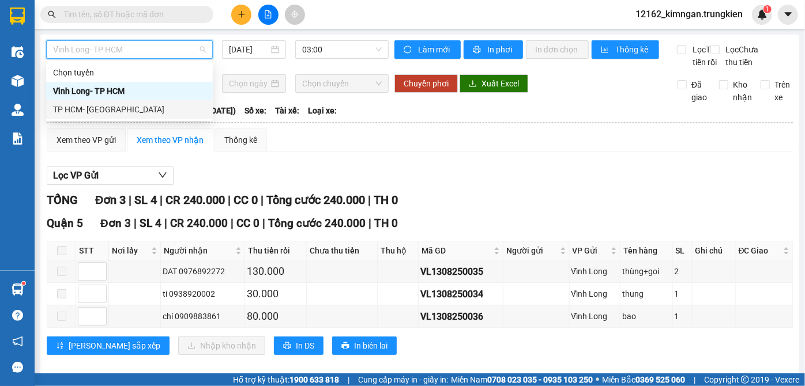
click at [104, 111] on div "TP HCM- [GEOGRAPHIC_DATA]" at bounding box center [129, 109] width 153 height 13
type input "[DATE]"
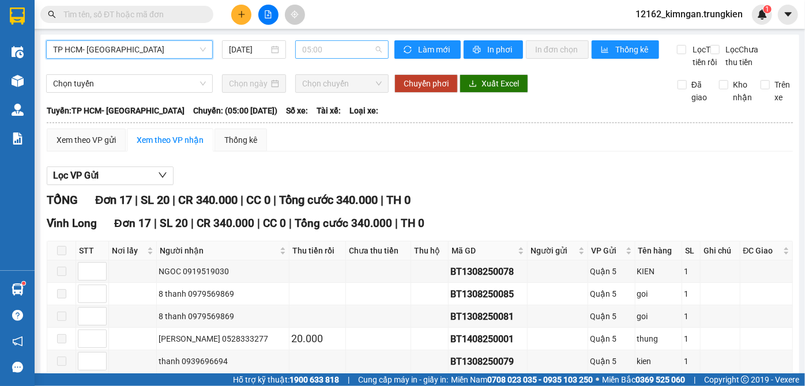
click at [350, 45] on span "05:00" at bounding box center [342, 49] width 80 height 17
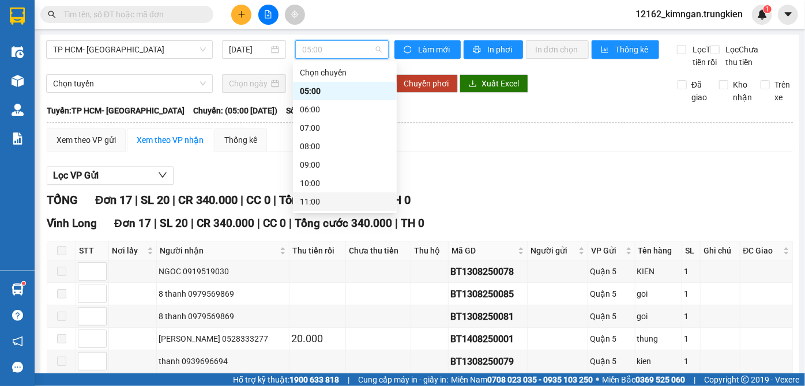
scroll to position [148, 0]
click at [338, 149] on div "16:00" at bounding box center [345, 146] width 90 height 13
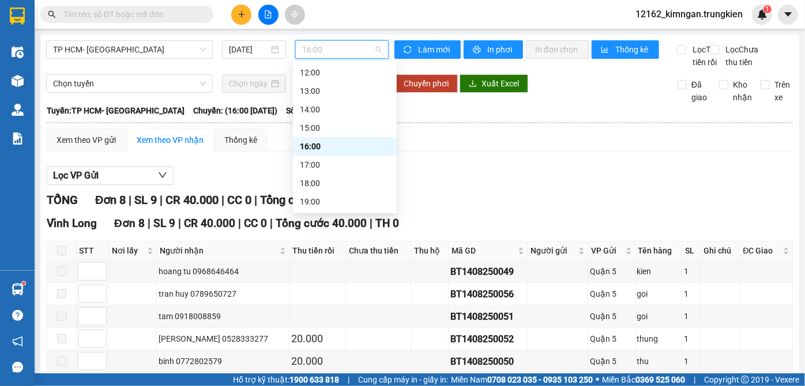
click at [347, 47] on span "16:00" at bounding box center [342, 49] width 80 height 17
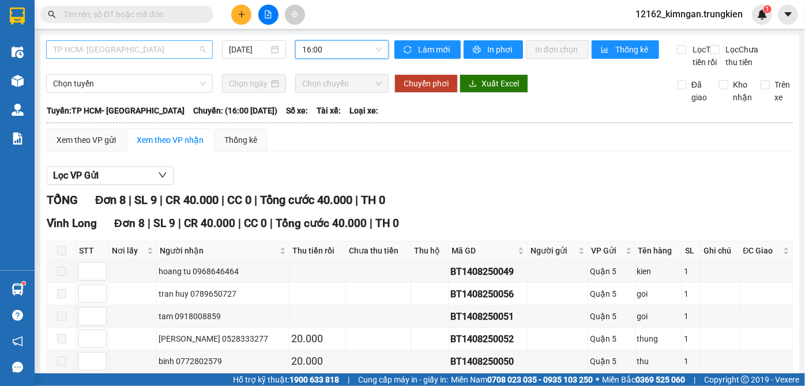
drag, startPoint x: 99, startPoint y: 46, endPoint x: 93, endPoint y: 57, distance: 12.4
click at [98, 50] on span "TP HCM- [GEOGRAPHIC_DATA]" at bounding box center [129, 49] width 153 height 17
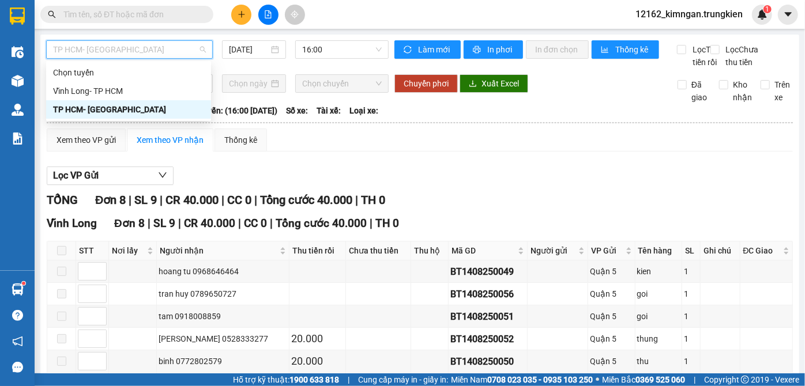
drag, startPoint x: 156, startPoint y: 114, endPoint x: 233, endPoint y: 91, distance: 80.1
click at [172, 108] on div "TP HCM- [GEOGRAPHIC_DATA]" at bounding box center [128, 109] width 151 height 13
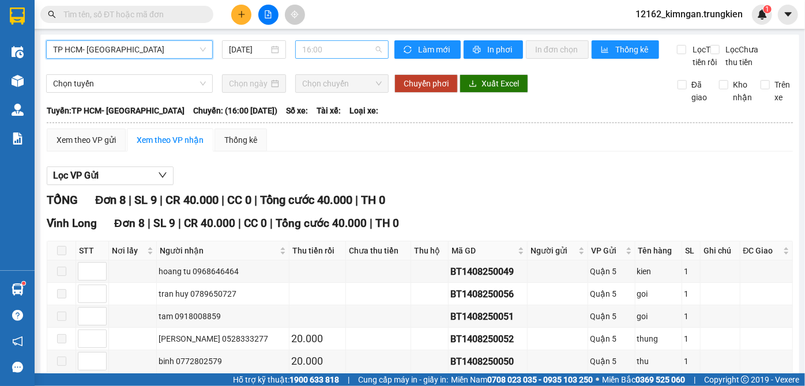
click at [312, 46] on span "16:00" at bounding box center [342, 49] width 80 height 17
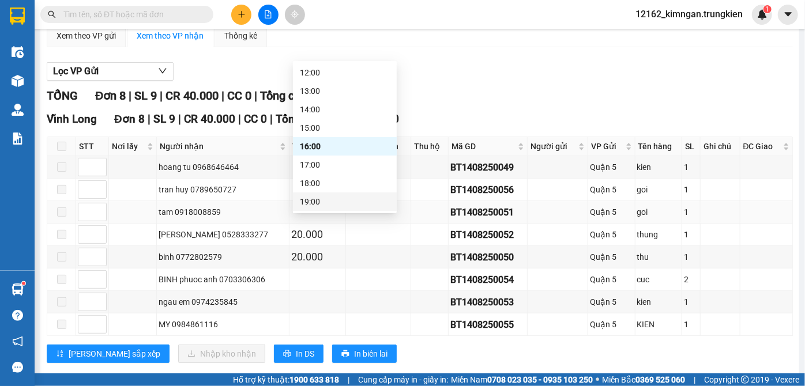
scroll to position [44, 0]
